Goal: Task Accomplishment & Management: Use online tool/utility

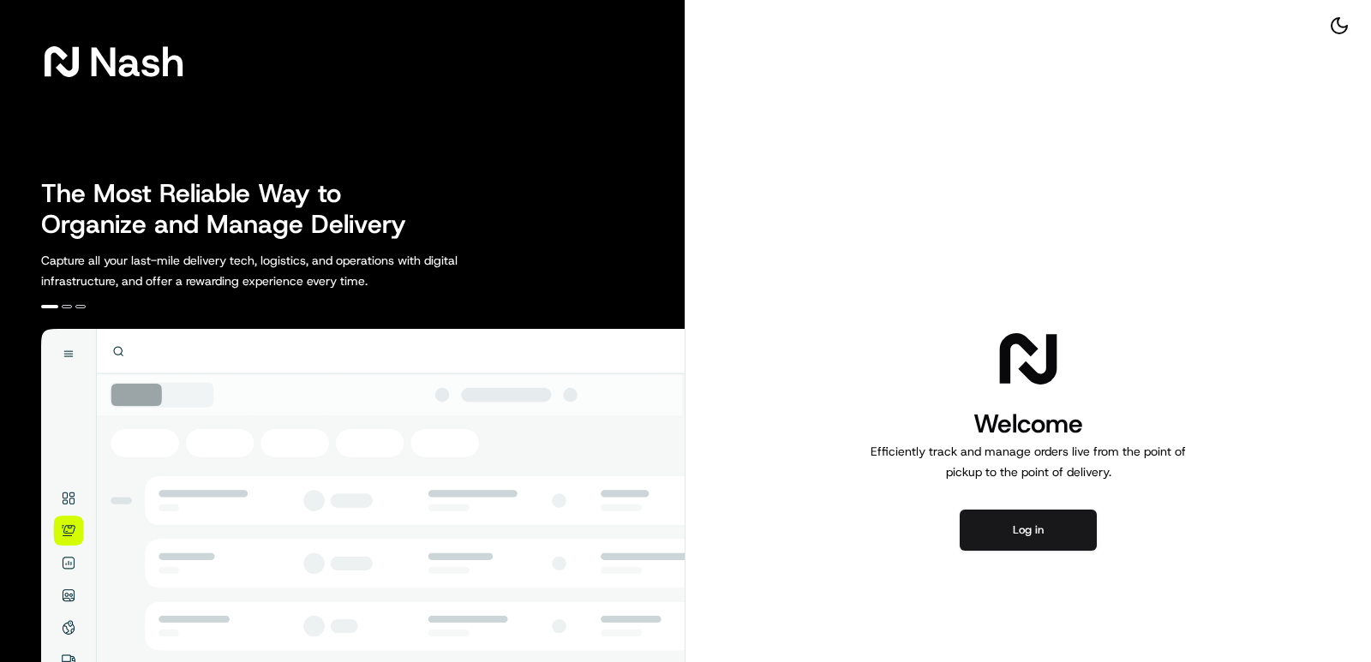
click at [963, 550] on button "Log in" at bounding box center [1028, 530] width 137 height 41
